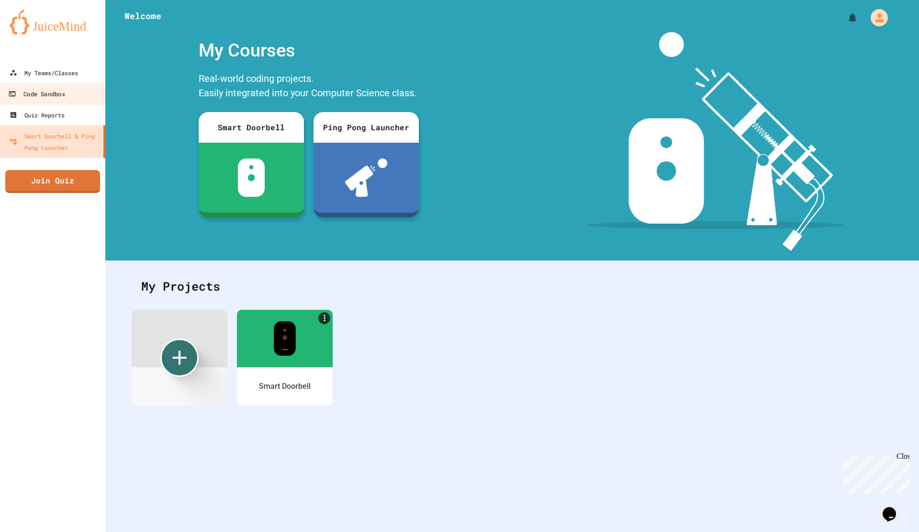
click at [46, 87] on link "Code Sandbox" at bounding box center [53, 94] width 109 height 22
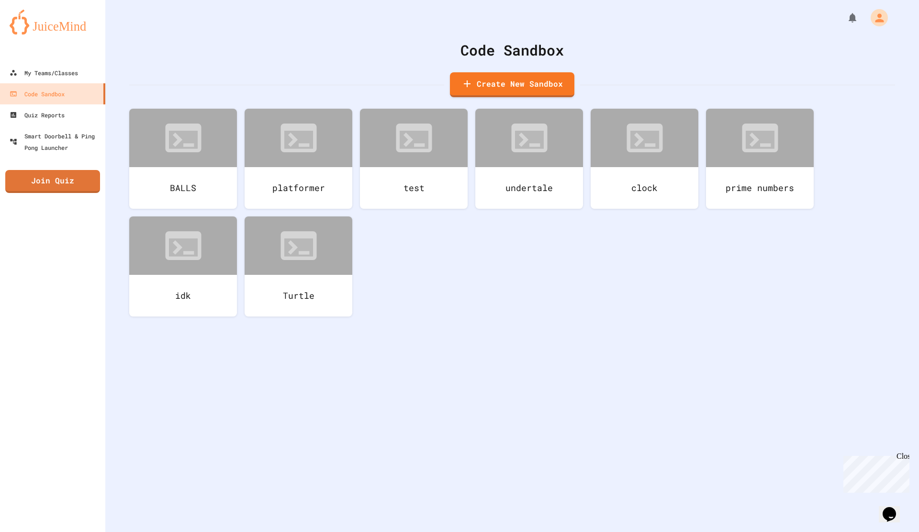
click at [655, 159] on div at bounding box center [645, 138] width 108 height 58
click at [682, 118] on icon at bounding box center [686, 120] width 11 height 11
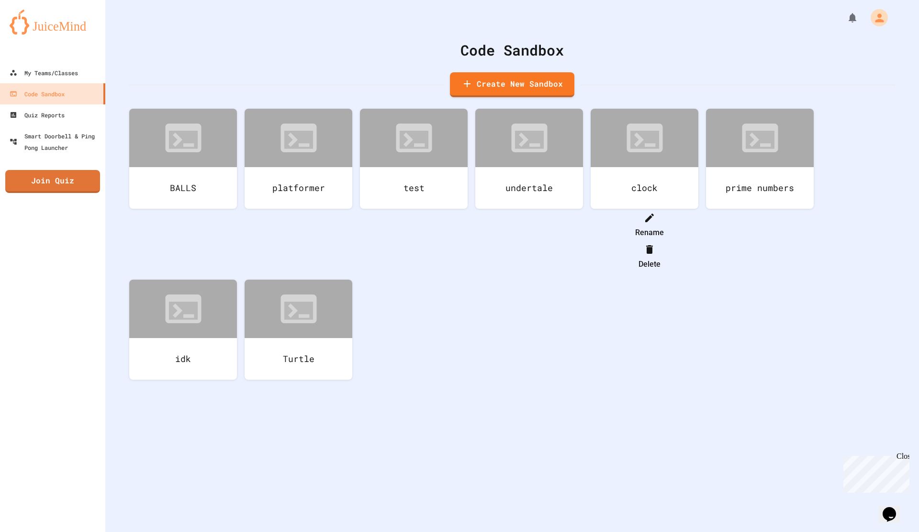
click at [655, 244] on icon at bounding box center [649, 249] width 11 height 11
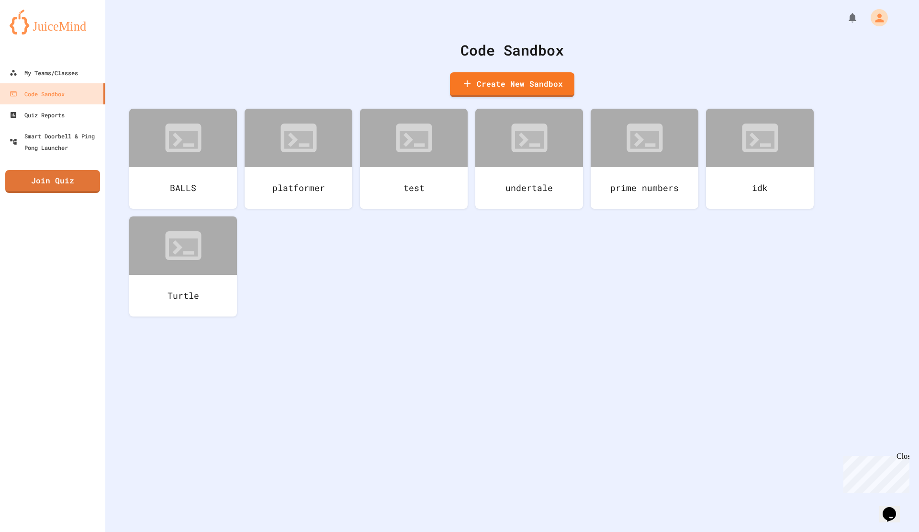
click at [676, 133] on div at bounding box center [645, 138] width 108 height 58
